Goal: Find specific page/section: Find specific page/section

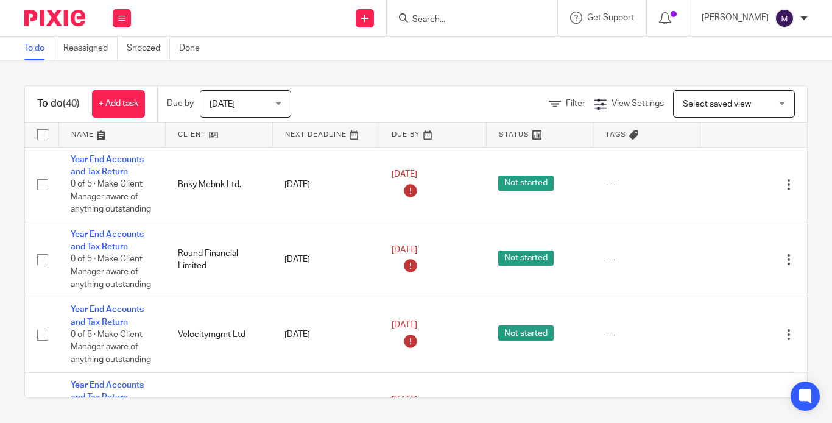
click at [480, 29] on div at bounding box center [472, 18] width 171 height 36
click at [471, 21] on input "Search" at bounding box center [466, 20] width 110 height 11
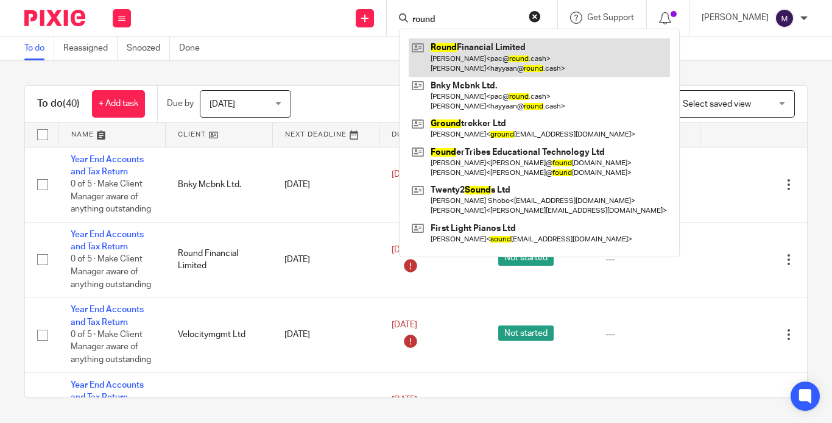
type input "round"
click at [494, 58] on link at bounding box center [539, 57] width 261 height 38
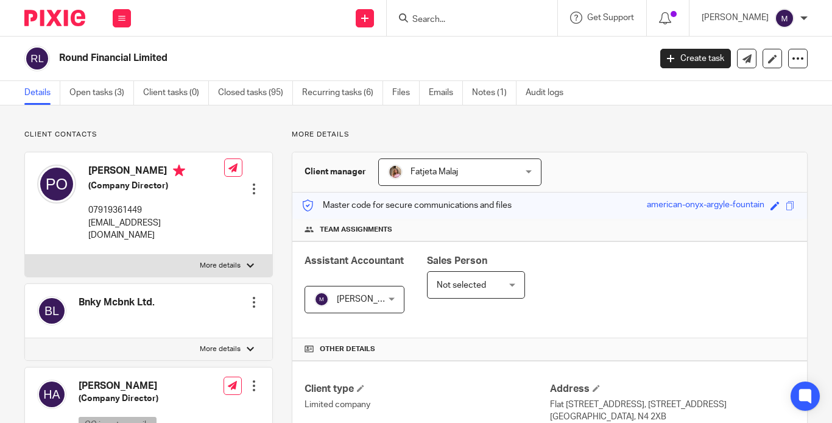
scroll to position [458, 0]
